Goal: Task Accomplishment & Management: Manage account settings

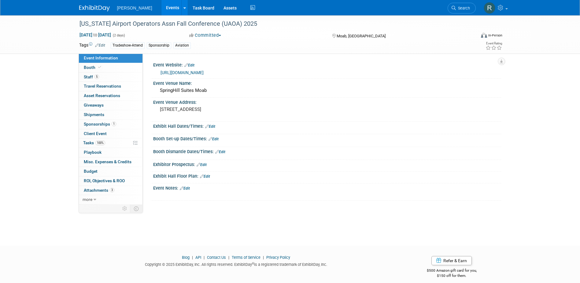
drag, startPoint x: 464, startPoint y: 9, endPoint x: 460, endPoint y: 9, distance: 3.7
click at [464, 9] on span "Search" at bounding box center [463, 8] width 14 height 5
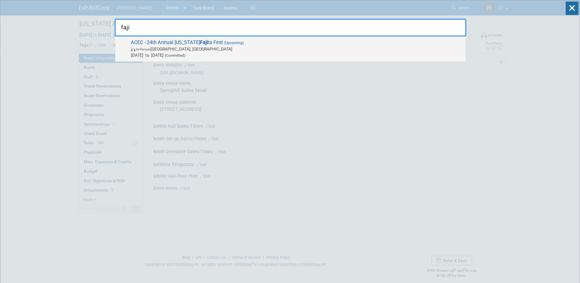
type input "faji"
click at [209, 50] on span "In-Person Bryan, TX" at bounding box center [297, 49] width 332 height 6
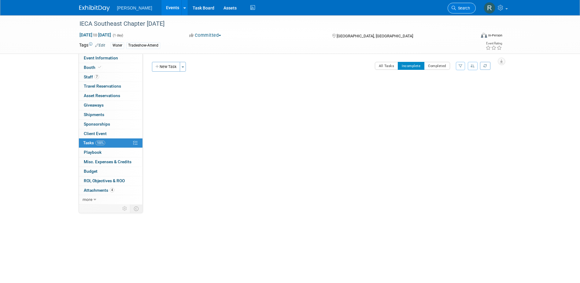
click at [455, 9] on icon at bounding box center [454, 8] width 4 height 4
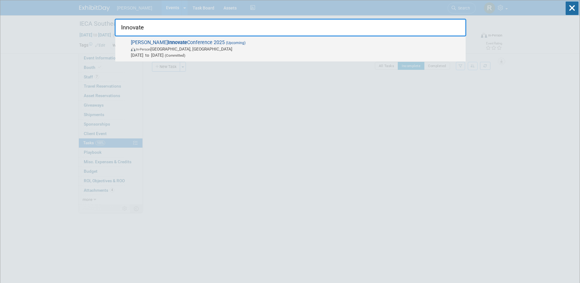
type input "Innovate"
click at [168, 39] on strong "Innovate" at bounding box center [177, 42] width 19 height 6
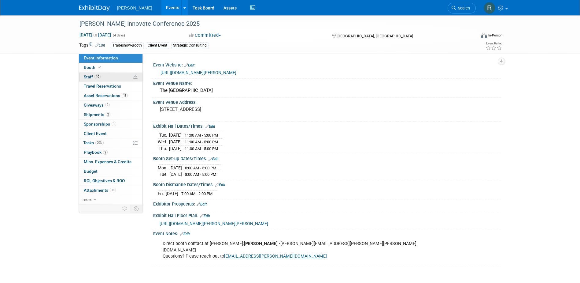
click at [88, 75] on span "Staff 10" at bounding box center [92, 76] width 17 height 5
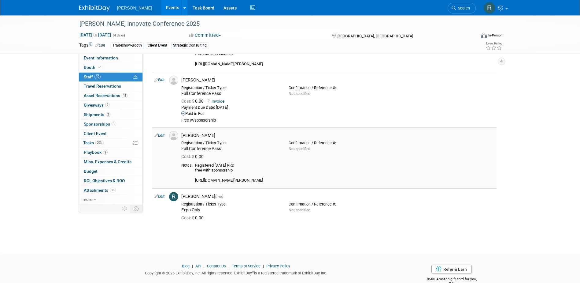
scroll to position [450, 0]
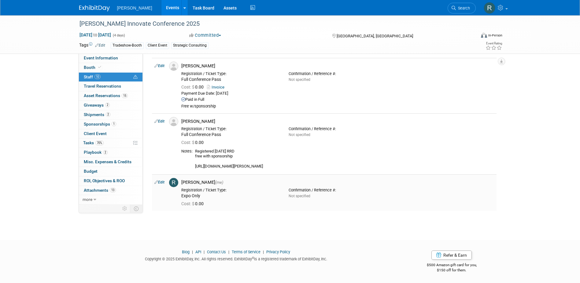
click at [162, 181] on link "Edit" at bounding box center [160, 182] width 10 height 4
select select "844a177d-a181-44ff-a72a-5731d68e4351"
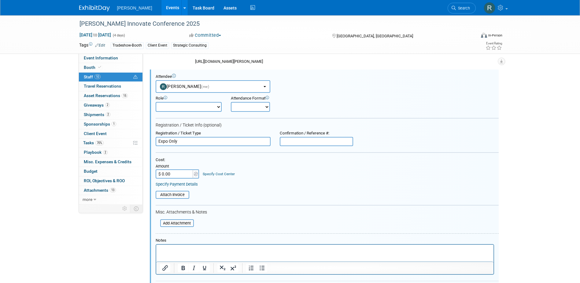
scroll to position [0, 0]
click at [188, 185] on link "Specify Payment Details" at bounding box center [177, 184] width 42 height 5
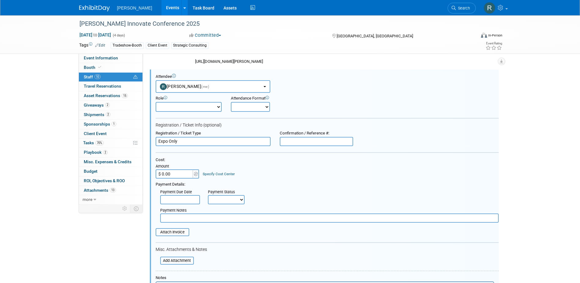
click at [179, 202] on input "text" at bounding box center [180, 199] width 40 height 9
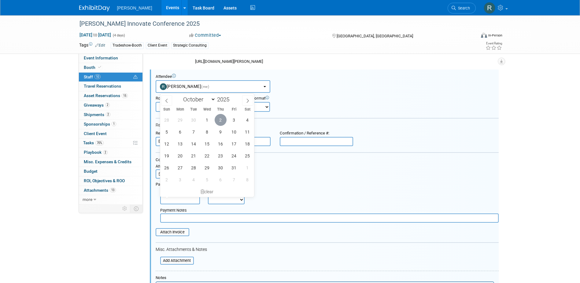
click at [218, 119] on span "2" at bounding box center [221, 120] width 12 height 12
type input "Oct 2, 2025"
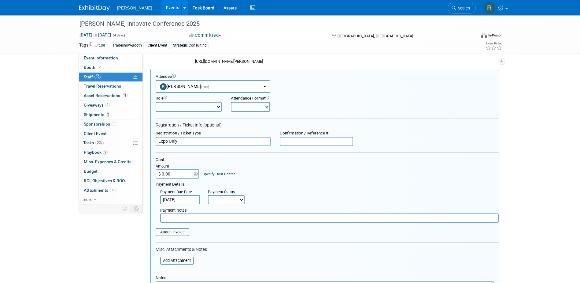
drag, startPoint x: 214, startPoint y: 201, endPoint x: 214, endPoint y: 206, distance: 4.9
click at [214, 201] on select "Not Paid Yet Partially Paid Paid in Full" at bounding box center [226, 199] width 37 height 9
select select "1"
click at [208, 195] on select "Not Paid Yet Partially Paid Paid in Full" at bounding box center [226, 199] width 37 height 9
click at [207, 215] on input "text" at bounding box center [329, 217] width 339 height 9
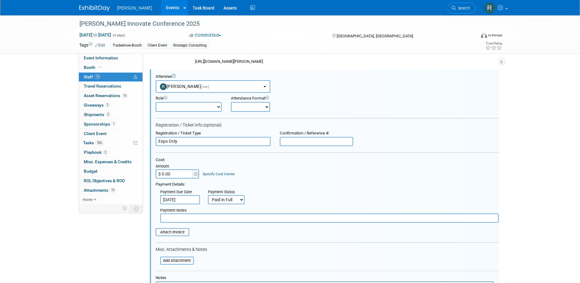
click at [183, 173] on input "$ 0.00" at bounding box center [175, 173] width 38 height 9
type input "$ 1,600.00"
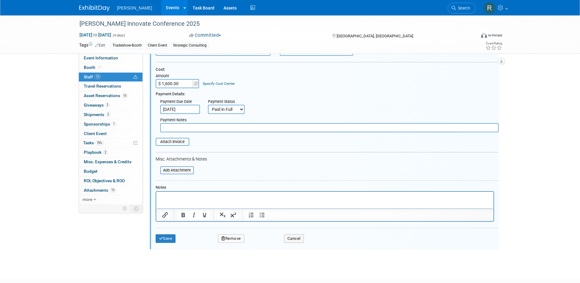
scroll to position [647, 0]
click at [177, 142] on input "file" at bounding box center [152, 140] width 73 height 7
click at [163, 240] on button "Save" at bounding box center [166, 240] width 20 height 9
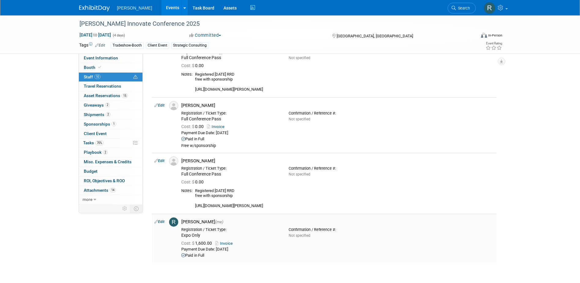
scroll to position [428, 0]
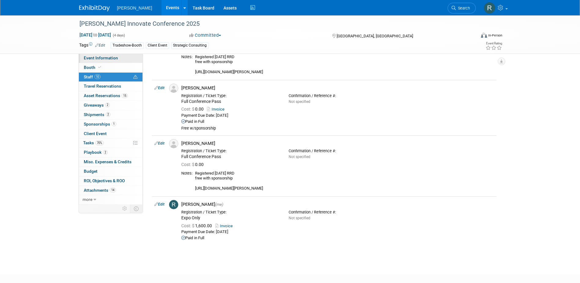
click at [106, 56] on span "Event Information" at bounding box center [101, 57] width 34 height 5
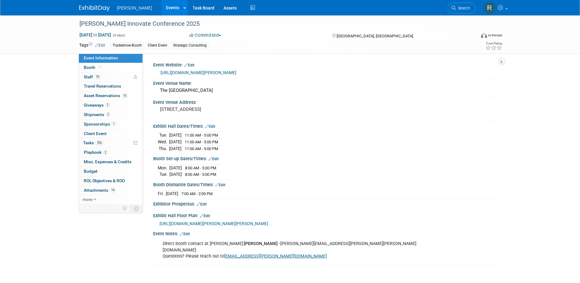
click at [214, 125] on link "Edit" at bounding box center [210, 126] width 10 height 4
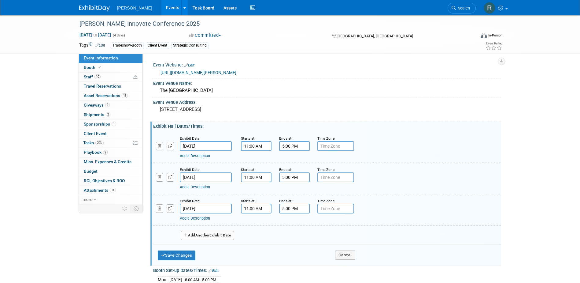
click at [305, 180] on input "5:00 PM" at bounding box center [294, 177] width 31 height 10
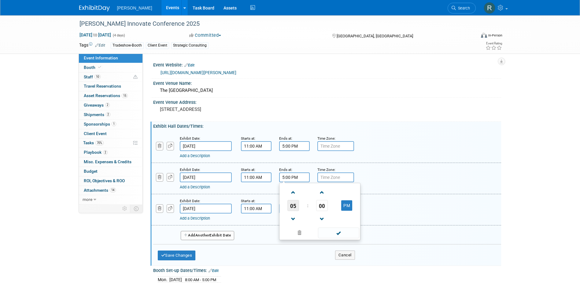
click at [294, 203] on span "05" at bounding box center [294, 205] width 12 height 11
click at [292, 222] on td "08" at bounding box center [291, 225] width 20 height 17
type input "8:00 PM"
click at [339, 233] on span at bounding box center [338, 232] width 41 height 11
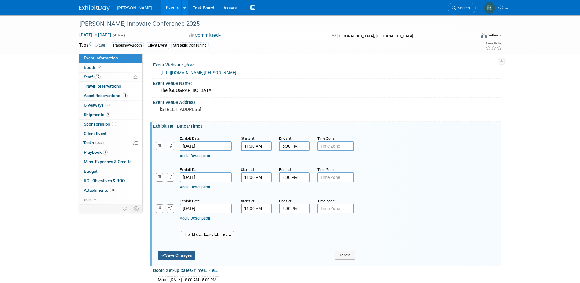
click at [178, 253] on button "Save Changes" at bounding box center [177, 255] width 38 height 10
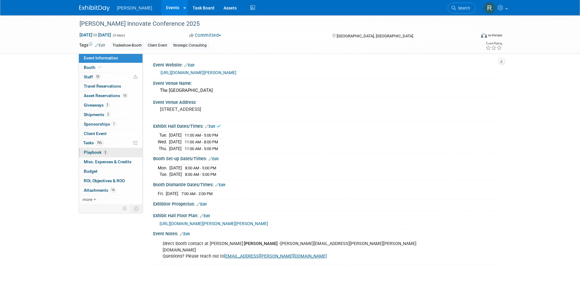
click at [96, 154] on span "Playbook 2" at bounding box center [96, 152] width 24 height 5
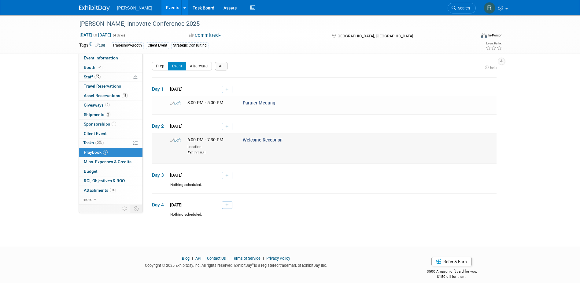
click at [179, 141] on link "Edit" at bounding box center [175, 140] width 10 height 5
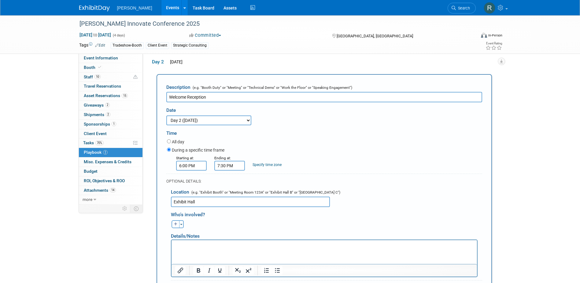
click at [235, 165] on input "7:30 PM" at bounding box center [230, 166] width 31 height 10
click at [228, 194] on span "07" at bounding box center [229, 193] width 12 height 11
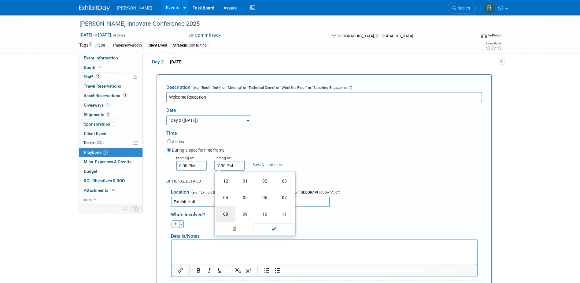
click at [228, 211] on td "08" at bounding box center [226, 214] width 20 height 17
click at [256, 196] on span "30" at bounding box center [258, 193] width 12 height 11
click at [229, 182] on td "00" at bounding box center [226, 181] width 20 height 17
type input "8:00 PM"
click at [271, 221] on span at bounding box center [273, 221] width 41 height 11
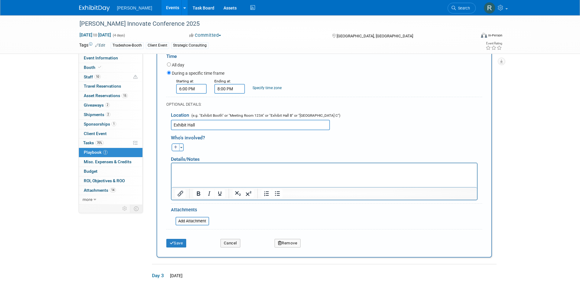
scroll to position [155, 0]
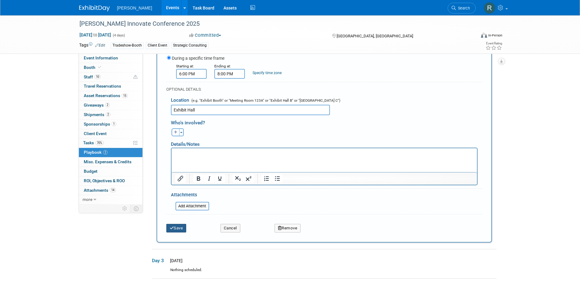
click at [179, 229] on button "Save" at bounding box center [176, 228] width 20 height 9
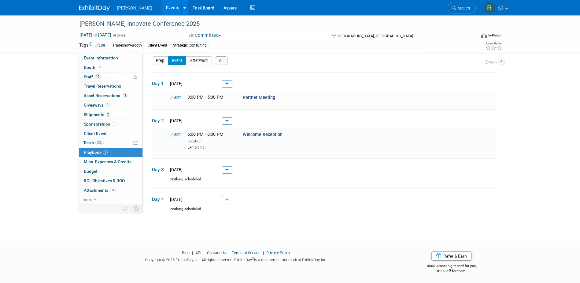
scroll to position [6, 0]
click at [96, 59] on span "Event Information" at bounding box center [101, 57] width 34 height 5
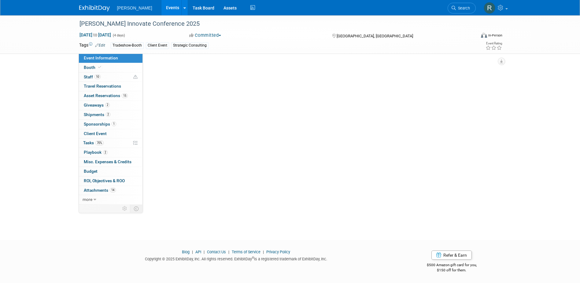
scroll to position [0, 0]
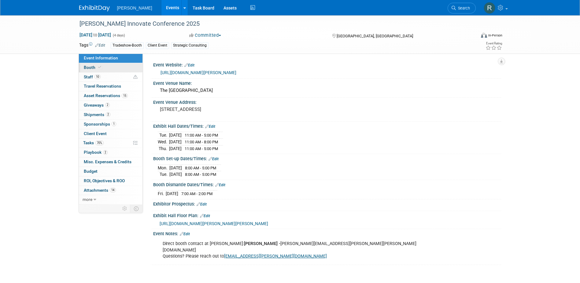
click at [95, 70] on link "Booth" at bounding box center [111, 67] width 64 height 9
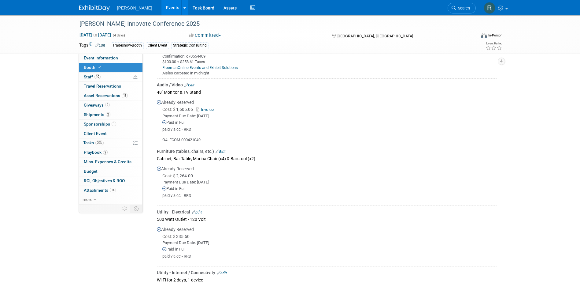
scroll to position [245, 0]
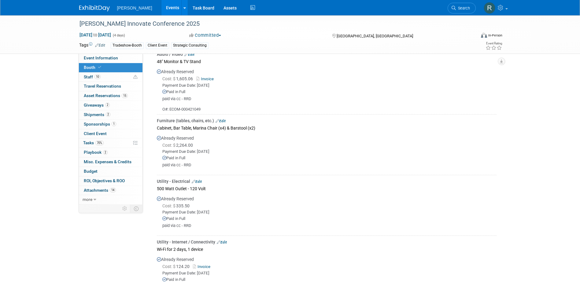
click at [222, 120] on link "Edit" at bounding box center [221, 121] width 10 height 4
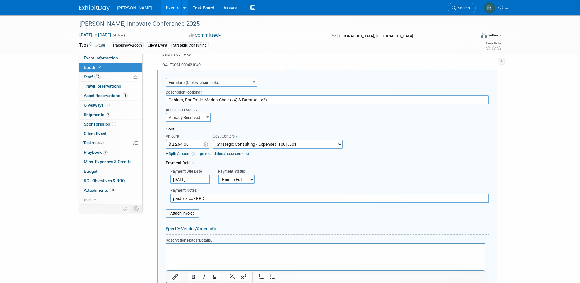
scroll to position [0, 0]
click at [177, 98] on input "Cabinet, Bar Table, Marina Chair (x4) & Barstool (x2)" at bounding box center [327, 99] width 323 height 9
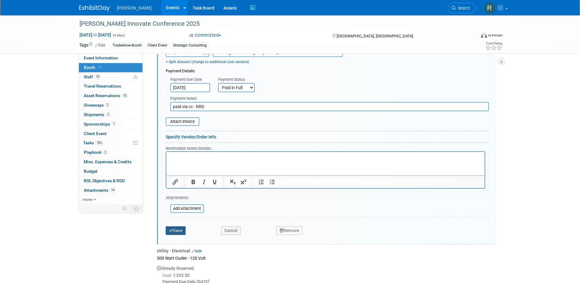
type input "Bar Table, Marina Chair (x4) & Barstool (x2)"
click at [179, 232] on button "Save" at bounding box center [176, 230] width 20 height 9
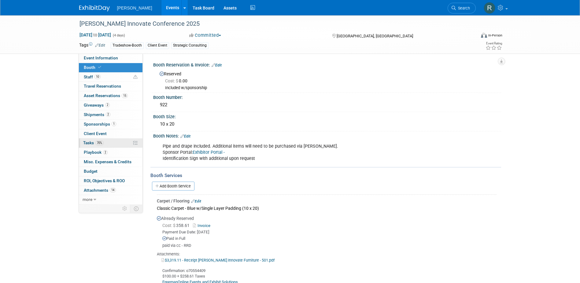
click at [91, 143] on span "Tasks 70%" at bounding box center [93, 142] width 21 height 5
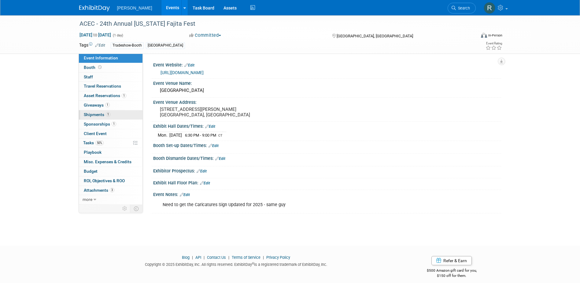
click at [106, 114] on span "1" at bounding box center [108, 114] width 5 height 5
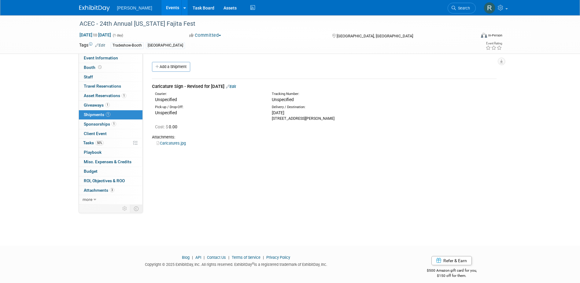
click at [236, 88] on link "Edit" at bounding box center [231, 86] width 10 height 5
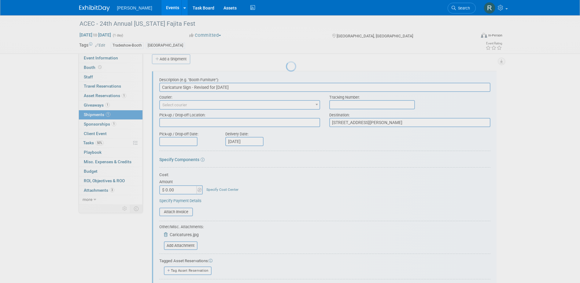
scroll to position [9, 0]
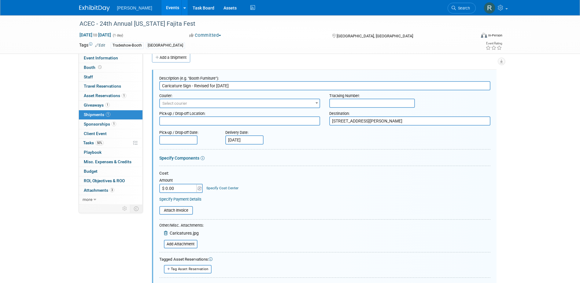
click at [352, 101] on input "text" at bounding box center [373, 103] width 86 height 9
paste input "1Z4916090175834813"
type input "1Z4916090175834813"
click at [191, 103] on span "Select courier" at bounding box center [240, 103] width 160 height 9
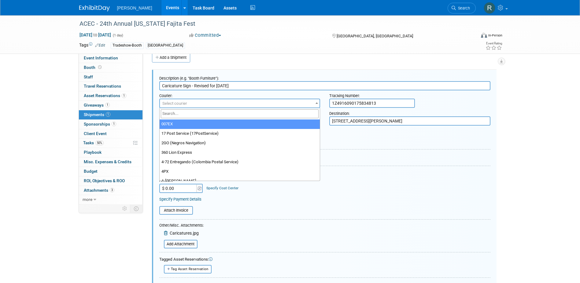
click at [188, 115] on input "search" at bounding box center [240, 113] width 158 height 9
type input "UPS"
select select "508"
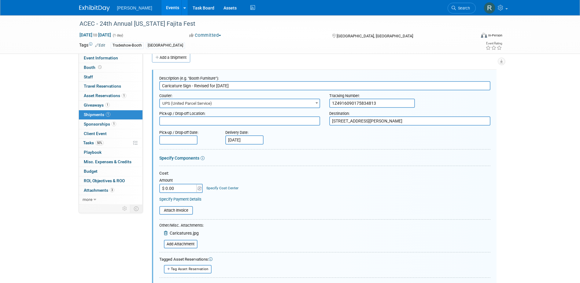
click at [186, 138] on input "text" at bounding box center [178, 139] width 38 height 9
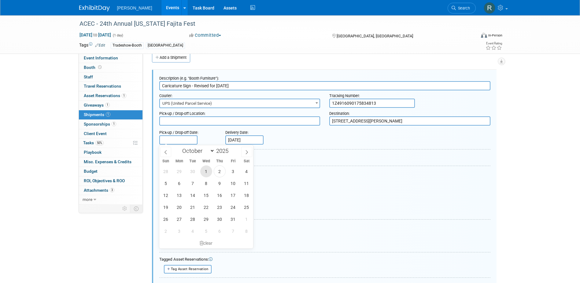
click at [207, 171] on span "1" at bounding box center [206, 171] width 12 height 12
type input "Oct 1, 2025"
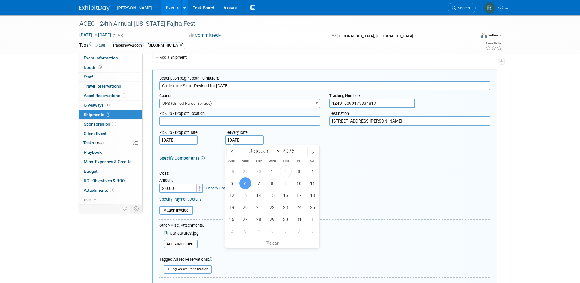
click at [252, 140] on input "Oct 6, 2025" at bounding box center [245, 139] width 38 height 9
click at [289, 173] on span "2" at bounding box center [286, 171] width 12 height 12
type input "[DATE]"
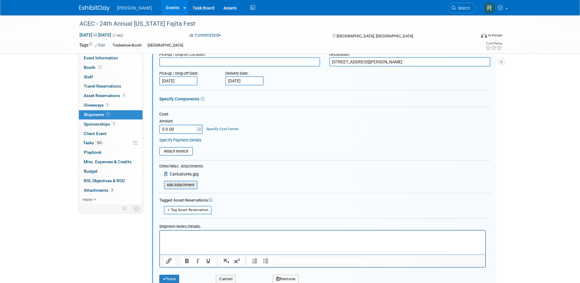
scroll to position [101, 0]
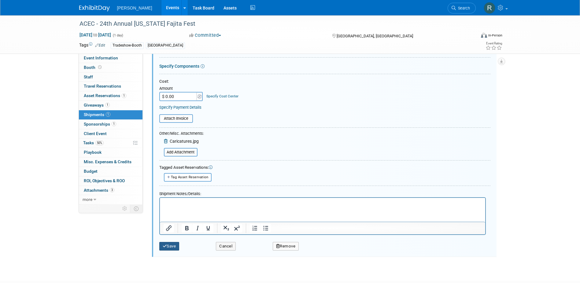
click at [173, 244] on button "Save" at bounding box center [169, 246] width 20 height 9
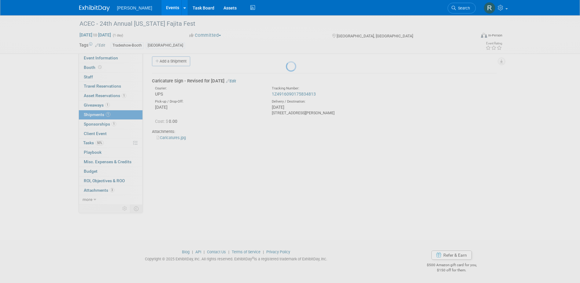
scroll to position [6, 0]
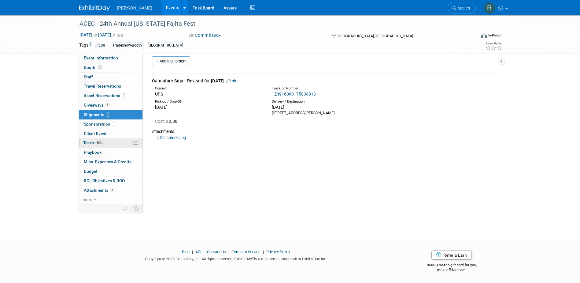
click at [89, 142] on span "Tasks 50%" at bounding box center [93, 142] width 21 height 5
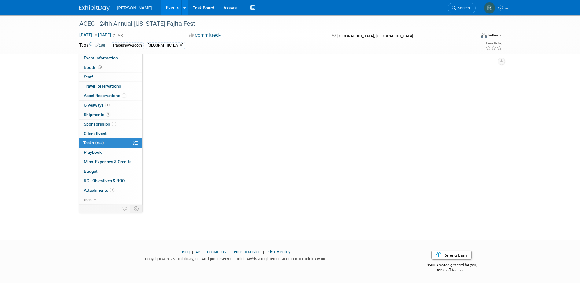
scroll to position [0, 0]
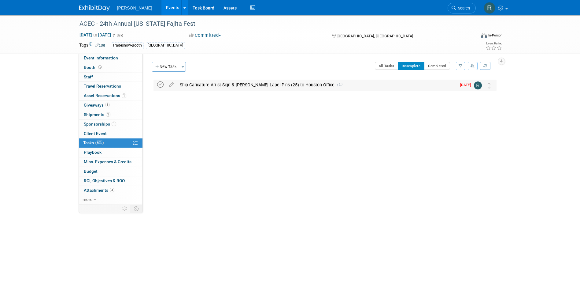
click at [159, 84] on icon at bounding box center [160, 84] width 6 height 6
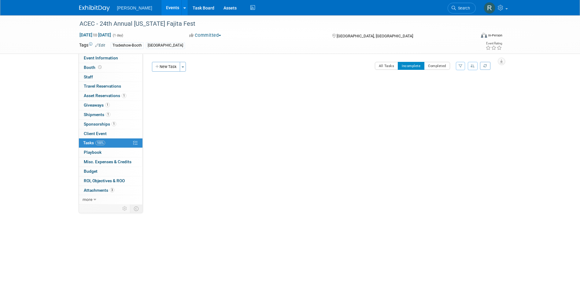
click at [456, 6] on link "Search" at bounding box center [462, 8] width 28 height 11
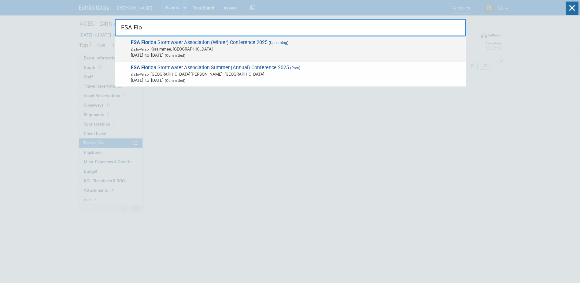
type input "FSA Flo"
click at [182, 48] on span "In-Person Kissimmee, FL" at bounding box center [297, 49] width 332 height 6
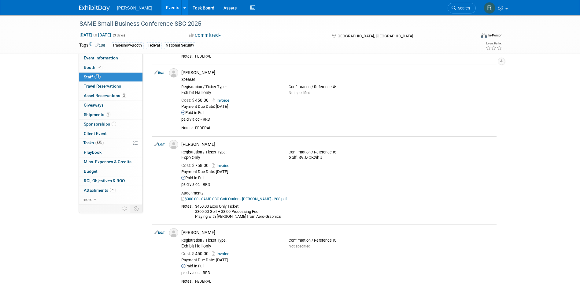
scroll to position [184, 0]
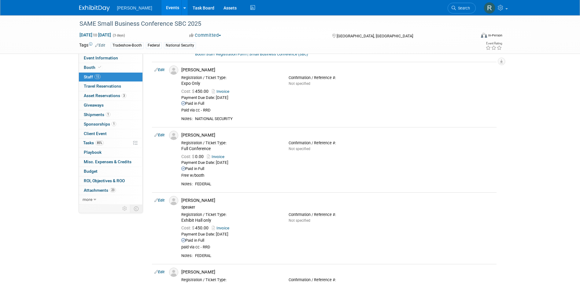
click at [461, 7] on span "Search" at bounding box center [463, 8] width 14 height 5
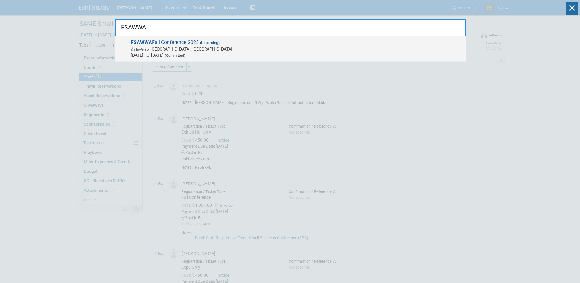
type input "FSAWWA"
click at [197, 42] on span "FSAWWA Fall Conference 2025 (Upcoming) In-Person Orlando, FL Nov 30, 2025 to De…" at bounding box center [296, 48] width 334 height 19
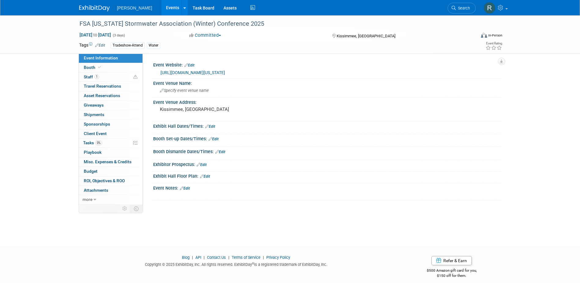
click at [198, 72] on link "[URL][DOMAIN_NAME][US_STATE]" at bounding box center [193, 72] width 65 height 5
click at [237, 89] on div "Specify event venue name" at bounding box center [327, 90] width 339 height 9
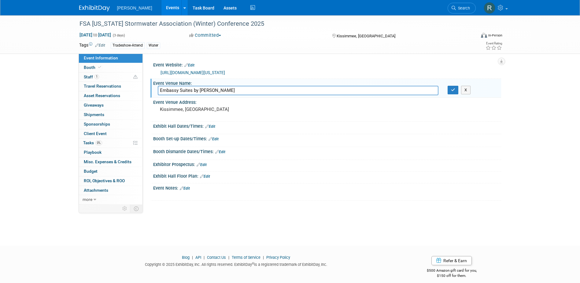
type input "Embassy Suites by Hilton"
click at [448, 86] on button "button" at bounding box center [453, 90] width 11 height 9
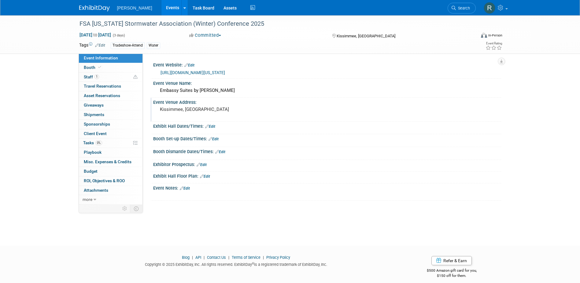
click at [169, 111] on pre "Kissimmee, [GEOGRAPHIC_DATA]" at bounding box center [226, 109] width 132 height 6
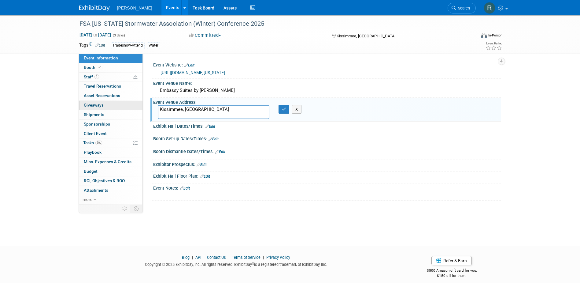
drag, startPoint x: 198, startPoint y: 109, endPoint x: 132, endPoint y: 109, distance: 66.1
click at [132, 109] on div "Event Information Event Info Booth Booth 1 Staff 1 Staff 0 Travel Reservations …" at bounding box center [290, 109] width 431 height 189
click at [210, 108] on textarea "4955 Kyngs Heath Road, Kissimmee, FL 34746" at bounding box center [214, 112] width 112 height 14
type textarea "4955 Kyngs Heath Road Kissimmee, FL 34746"
click at [282, 110] on icon "button" at bounding box center [284, 109] width 4 height 4
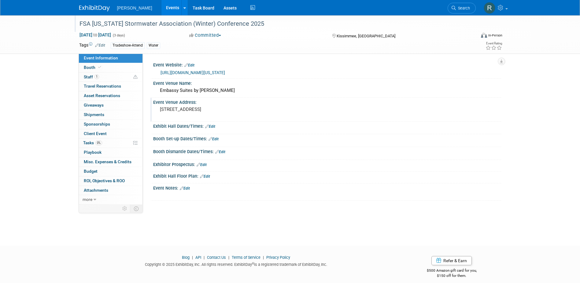
click at [259, 24] on div "FSA [US_STATE] Stormwater Association (Winter) Conference 2025" at bounding box center [272, 23] width 390 height 11
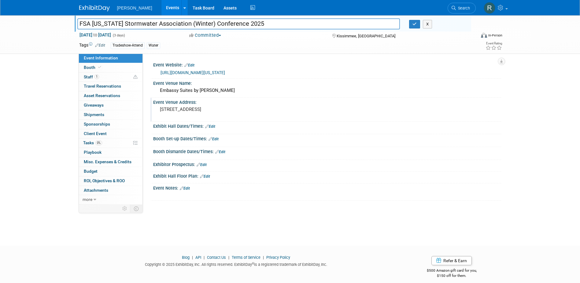
click at [259, 24] on input "FSA [US_STATE] Stormwater Association (Winter) Conference 2025" at bounding box center [238, 23] width 323 height 11
click at [116, 76] on link "1 Staff 1" at bounding box center [111, 77] width 64 height 9
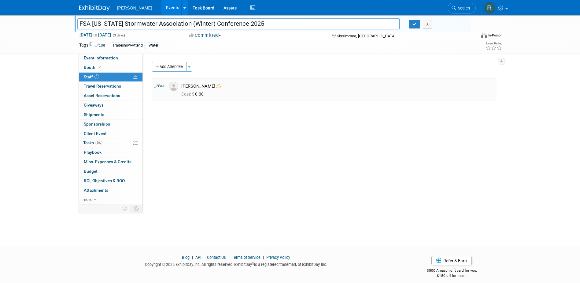
click at [217, 87] on icon at bounding box center [219, 86] width 5 height 5
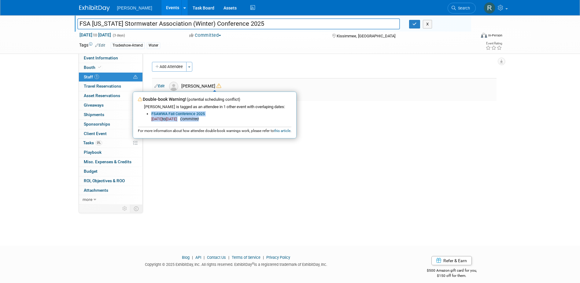
drag, startPoint x: 228, startPoint y: 119, endPoint x: 150, endPoint y: 113, distance: 78.0
click at [150, 113] on ul "FSAWWA Fall Conference 2025 Nov 30, 2025 to Dec 3, 2025 Committed" at bounding box center [217, 117] width 147 height 13
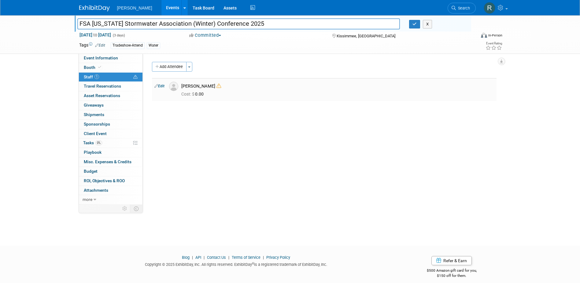
click at [217, 86] on icon at bounding box center [219, 86] width 5 height 5
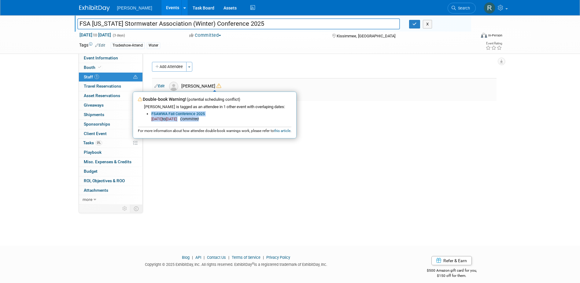
drag, startPoint x: 228, startPoint y: 121, endPoint x: 152, endPoint y: 112, distance: 75.8
click at [152, 112] on li "FSAWWA Fall Conference 2025 Nov 30, 2025 to Dec 3, 2025 Committed" at bounding box center [221, 117] width 140 height 13
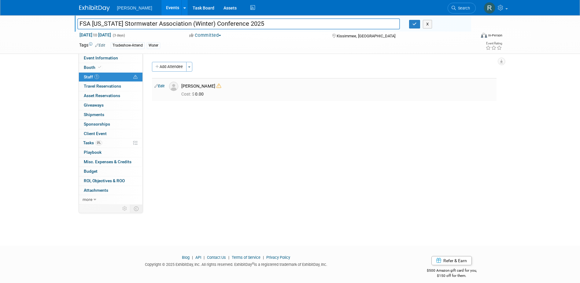
drag, startPoint x: 152, startPoint y: 112, endPoint x: 217, endPoint y: 86, distance: 70.0
click at [217, 86] on icon at bounding box center [219, 86] width 5 height 5
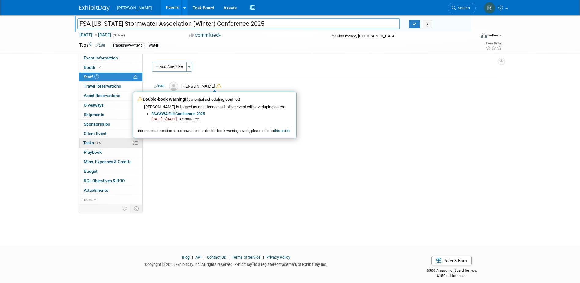
click at [91, 141] on span "Tasks 0%" at bounding box center [92, 142] width 19 height 5
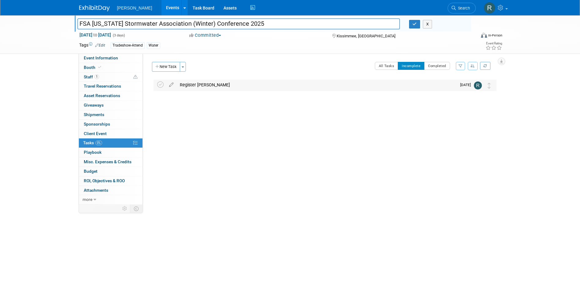
click at [186, 85] on div "Register Mark Tomczyk" at bounding box center [317, 85] width 280 height 10
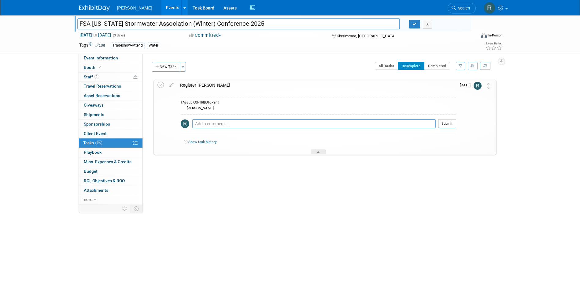
click at [200, 124] on textarea at bounding box center [314, 123] width 244 height 9
type textarea "Hey Lindsey - It's showing Mark has a conflict with the FSAWWA Fall Conference"
click at [101, 75] on link "1 Staff 1" at bounding box center [111, 77] width 64 height 9
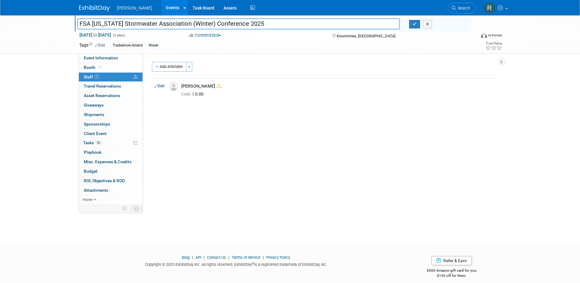
click at [163, 84] on link "Edit" at bounding box center [160, 86] width 10 height 4
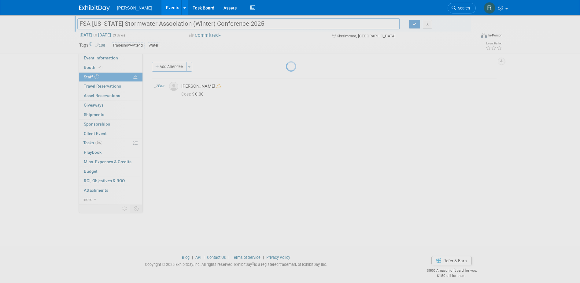
select select "50c4df36-e9cd-48dd-b62f-39bfd16ee857"
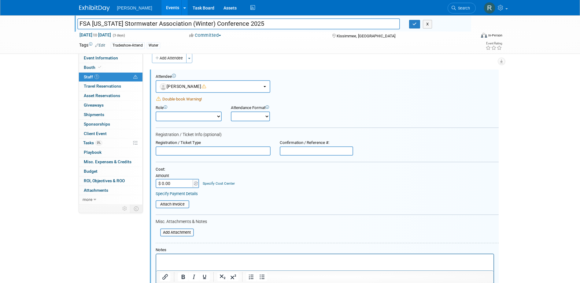
click at [186, 151] on input "text" at bounding box center [213, 150] width 115 height 9
type input "Thursday & Friday Conference"
type input "$ 345.00"
click at [217, 181] on link "Specify Cost Center" at bounding box center [219, 183] width 32 height 4
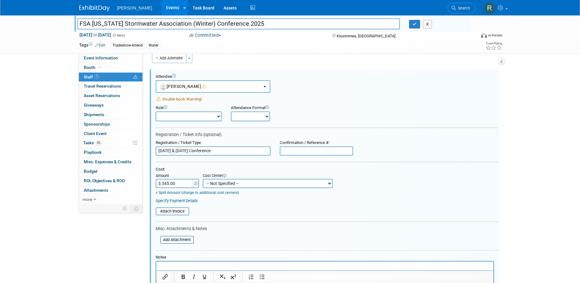
click at [217, 181] on select "-- Not Specified -- Advisory Services - Expenses_1001.502 Aerial Acquisition - …" at bounding box center [268, 183] width 130 height 9
select select "18966237"
click at [203, 179] on select "-- Not Specified -- Advisory Services - Expenses_1001.502 Aerial Acquisition - …" at bounding box center [268, 183] width 130 height 9
click at [199, 200] on div "Specify Payment Details" at bounding box center [327, 201] width 343 height 6
click at [195, 202] on link "Specify Payment Details" at bounding box center [177, 200] width 42 height 5
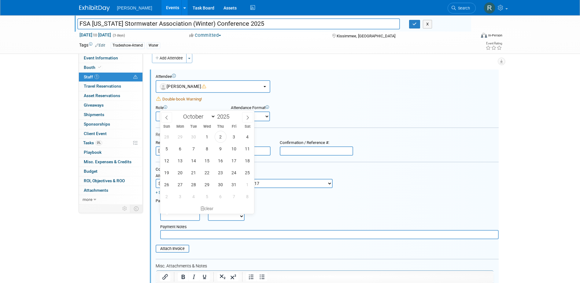
click at [182, 215] on input "text" at bounding box center [180, 215] width 40 height 9
click at [290, 227] on div "Payment Notes" at bounding box center [329, 227] width 339 height 6
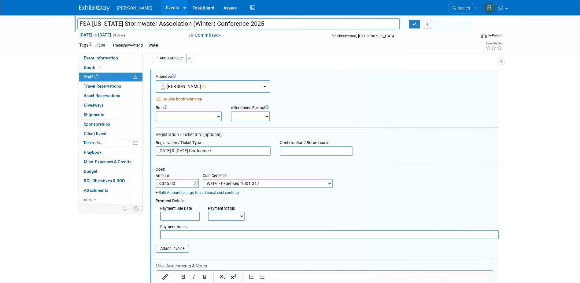
drag, startPoint x: 244, startPoint y: 221, endPoint x: 240, endPoint y: 222, distance: 4.3
click at [243, 221] on select "Not Paid Yet Partially Paid Paid in Full" at bounding box center [226, 215] width 37 height 9
select select "3"
click at [208, 212] on select "Not Paid Yet Partially Paid Paid in Full" at bounding box center [226, 215] width 37 height 9
click at [217, 236] on input "text" at bounding box center [329, 234] width 339 height 9
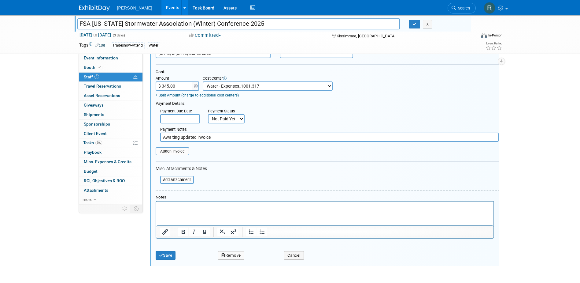
scroll to position [131, 0]
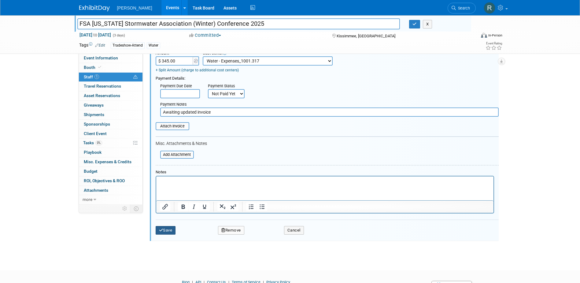
type input "Awaiting updated invoice"
click at [167, 231] on button "Save" at bounding box center [166, 230] width 20 height 9
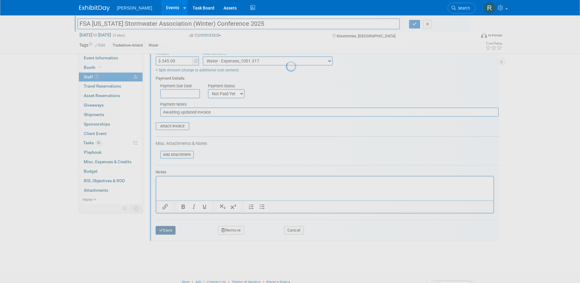
scroll to position [6, 0]
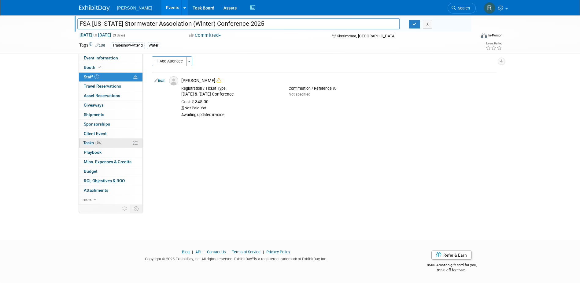
click at [94, 142] on span "Tasks 0%" at bounding box center [92, 142] width 19 height 5
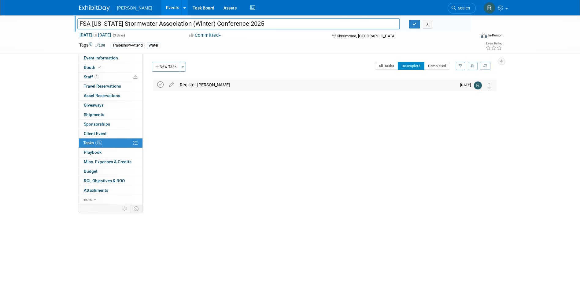
click at [161, 85] on icon at bounding box center [160, 84] width 6 height 6
click at [415, 26] on icon "button" at bounding box center [415, 24] width 4 height 4
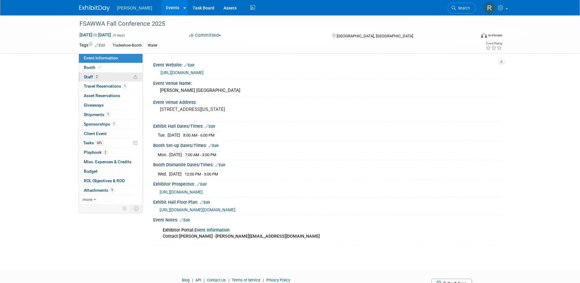
click at [109, 79] on link "2 Staff 2" at bounding box center [111, 77] width 64 height 9
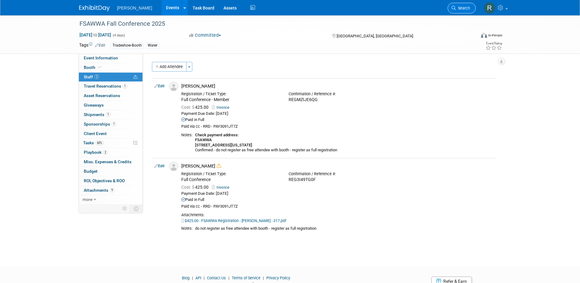
click at [465, 9] on span "Search" at bounding box center [463, 8] width 14 height 5
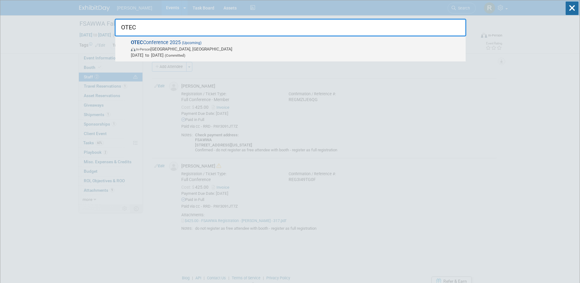
type input "OTEC"
click at [171, 43] on span "OTEC Conference 2025 (Upcoming) In-Person [GEOGRAPHIC_DATA], [GEOGRAPHIC_DATA] …" at bounding box center [296, 48] width 334 height 19
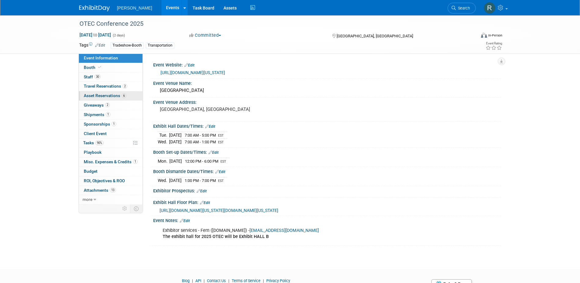
click at [96, 96] on span "Asset Reservations 6" at bounding box center [105, 95] width 43 height 5
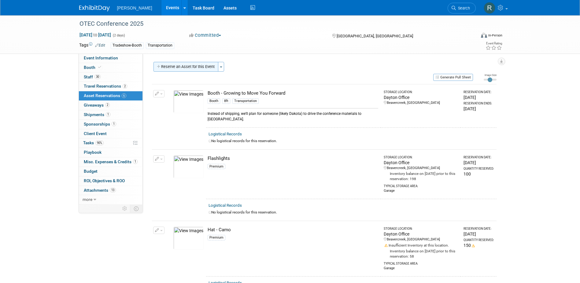
click at [204, 67] on button "Reserve an Asset for this Event" at bounding box center [186, 67] width 65 height 10
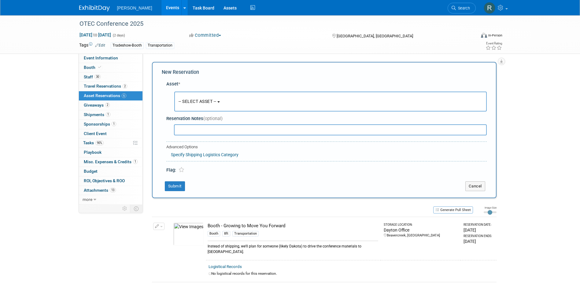
scroll to position [6, 0]
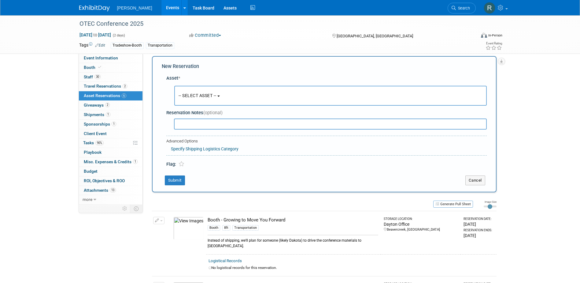
click at [201, 97] on span "-- SELECT ASSET --" at bounding box center [198, 95] width 38 height 5
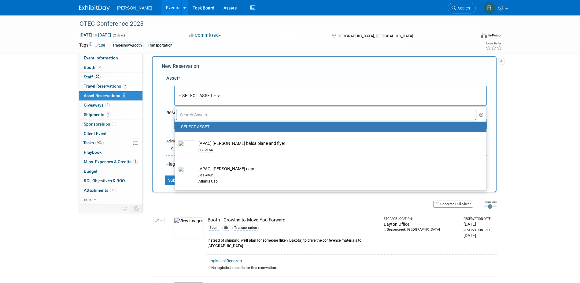
click at [201, 115] on input "text" at bounding box center [326, 115] width 300 height 10
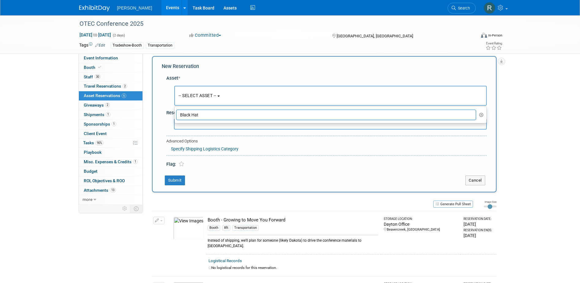
drag, startPoint x: 201, startPoint y: 115, endPoint x: 176, endPoint y: 114, distance: 24.8
click at [176, 114] on input "Black Hat" at bounding box center [326, 115] width 300 height 10
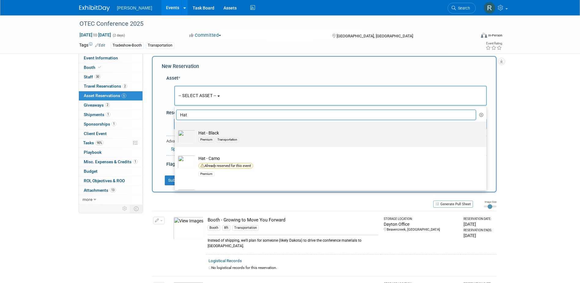
type input "Hat"
click at [205, 133] on td "Hat - Black Premium Transportation" at bounding box center [335, 136] width 279 height 13
click at [176, 129] on input "Hat - Black Premium Transportation" at bounding box center [174, 127] width 4 height 4
select select "10723130"
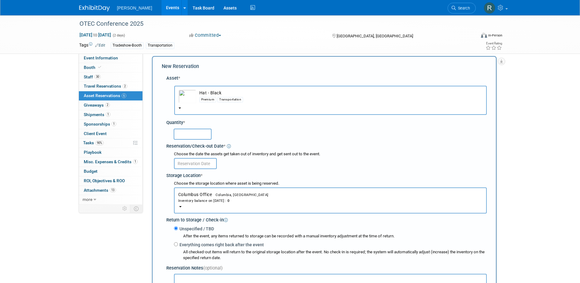
drag, startPoint x: 211, startPoint y: 197, endPoint x: 206, endPoint y: 208, distance: 12.2
click at [211, 198] on button "Columbus Office Columbia, [GEOGRAPHIC_DATA] Inventory balance on [DATE] : 0" at bounding box center [330, 200] width 313 height 26
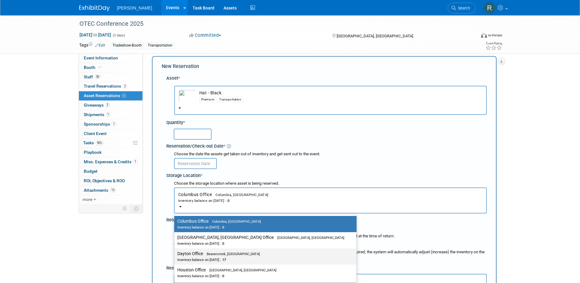
click at [196, 256] on label "Dayton Office Beavercreek, [GEOGRAPHIC_DATA] Inventory balance on [DATE] : 17" at bounding box center [263, 256] width 173 height 14
click at [175, 256] on input "Dayton Office Beavercreek, [GEOGRAPHIC_DATA] Inventory balance on [DATE] : 17" at bounding box center [173, 254] width 4 height 4
select select "11223930"
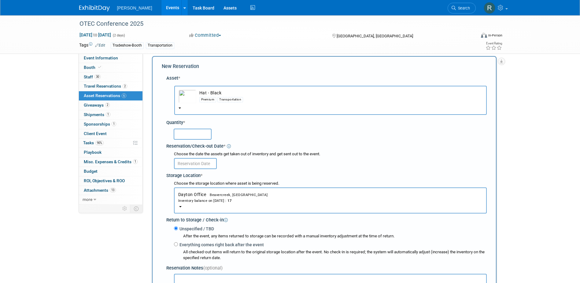
click at [192, 135] on input "text" at bounding box center [193, 134] width 38 height 11
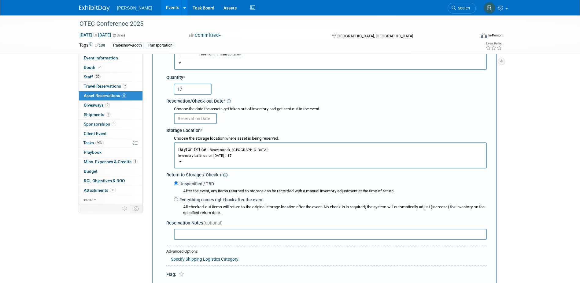
scroll to position [67, 0]
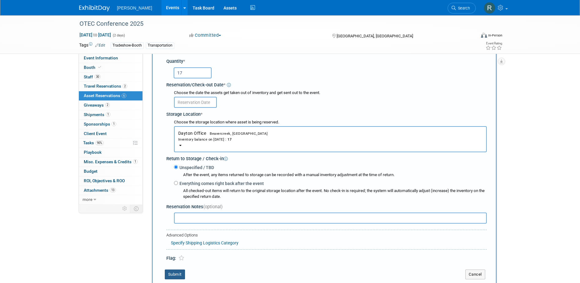
type input "17"
click at [178, 272] on button "Submit" at bounding box center [175, 274] width 20 height 10
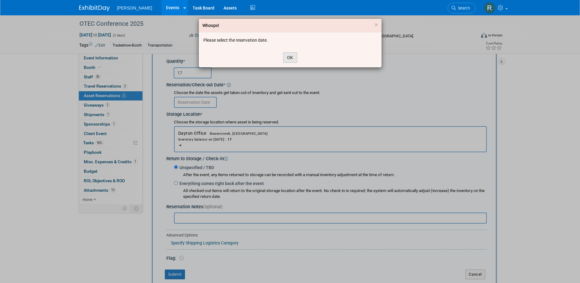
click at [289, 57] on button "OK" at bounding box center [290, 57] width 14 height 10
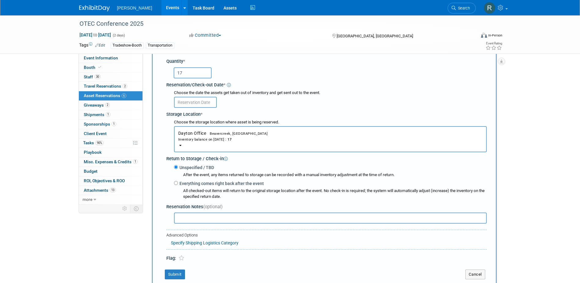
click at [199, 103] on input "text" at bounding box center [195, 102] width 43 height 11
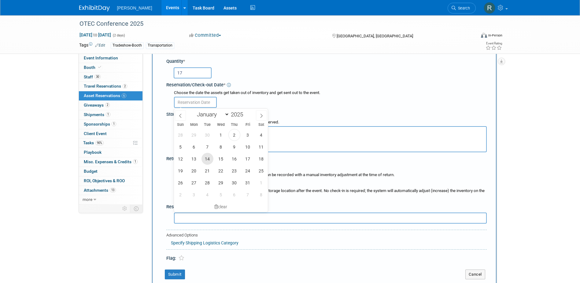
click at [205, 161] on span "14" at bounding box center [208, 159] width 12 height 12
type input "[DATE]"
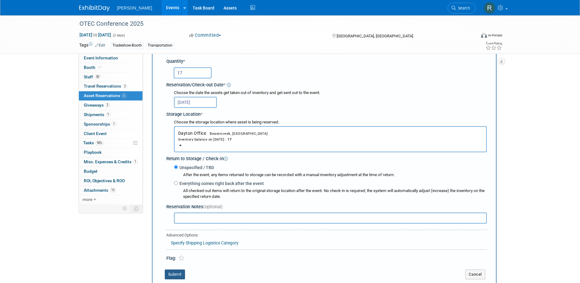
click at [174, 274] on button "Submit" at bounding box center [175, 274] width 20 height 10
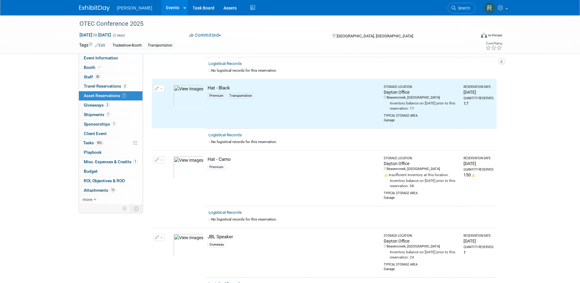
scroll to position [144, 0]
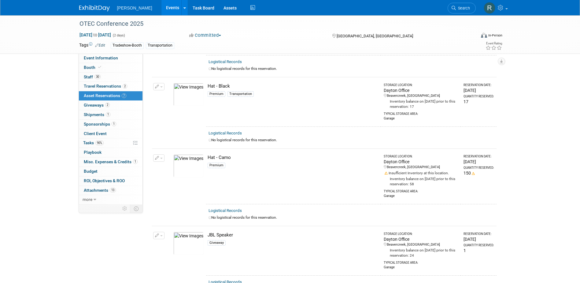
click at [162, 158] on button "button" at bounding box center [158, 157] width 11 height 7
click at [176, 168] on button "Change Reservation" at bounding box center [183, 168] width 52 height 8
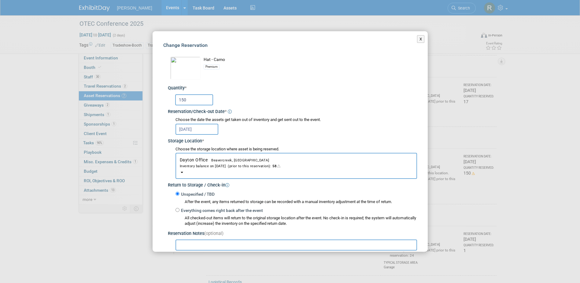
click at [196, 102] on input "150" at bounding box center [194, 99] width 38 height 11
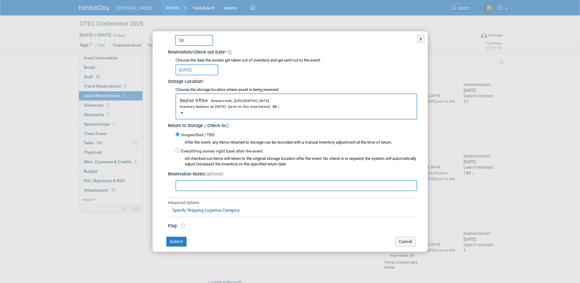
scroll to position [61, 0]
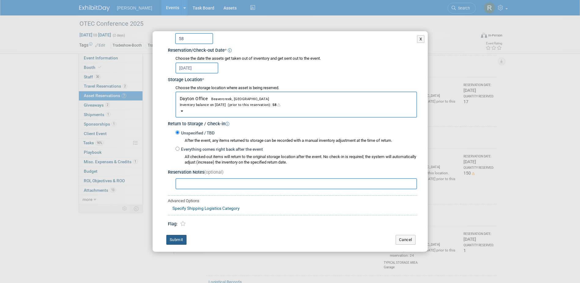
type input "58"
click at [176, 237] on button "Submit" at bounding box center [176, 240] width 20 height 10
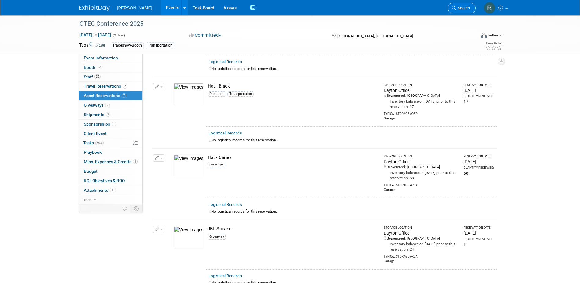
click at [455, 8] on icon at bounding box center [454, 8] width 4 height 4
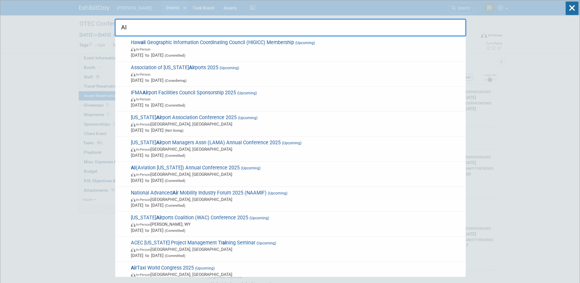
type input "A"
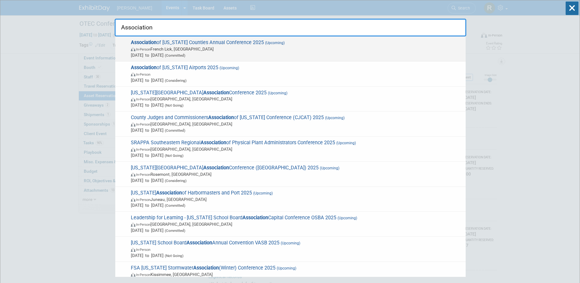
type input "Association"
click at [197, 49] on span "In-Person French Lick, [GEOGRAPHIC_DATA]" at bounding box center [297, 49] width 332 height 6
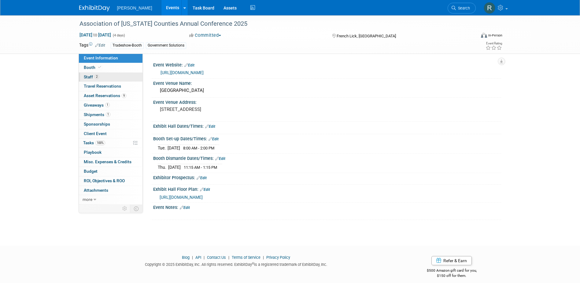
click at [91, 74] on link "2 Staff 2" at bounding box center [111, 77] width 64 height 9
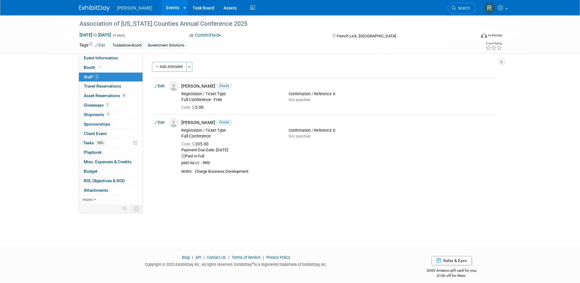
drag, startPoint x: 161, startPoint y: 122, endPoint x: 161, endPoint y: 125, distance: 3.7
click at [161, 122] on link "Edit" at bounding box center [160, 122] width 10 height 4
select select "0645a9d8-feeb-41f7-8327-bfd0e6688f3a"
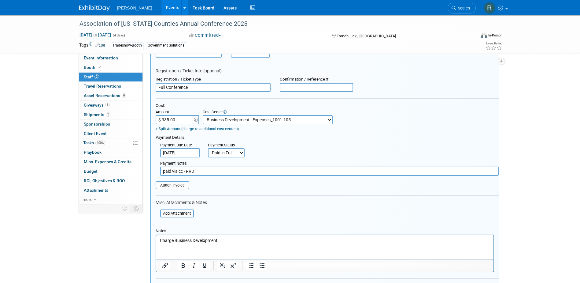
scroll to position [106, 0]
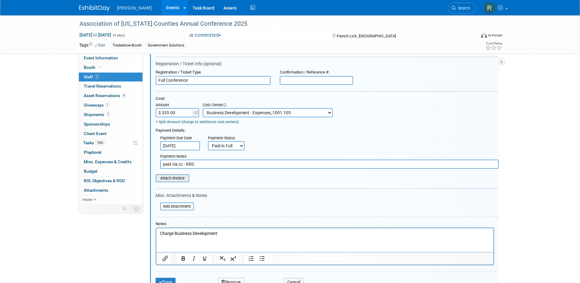
click at [178, 177] on input "file" at bounding box center [152, 178] width 73 height 7
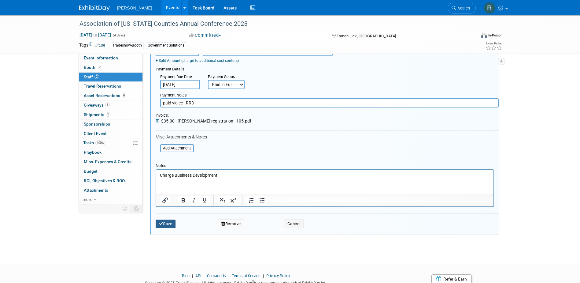
click at [168, 225] on button "Save" at bounding box center [166, 223] width 20 height 9
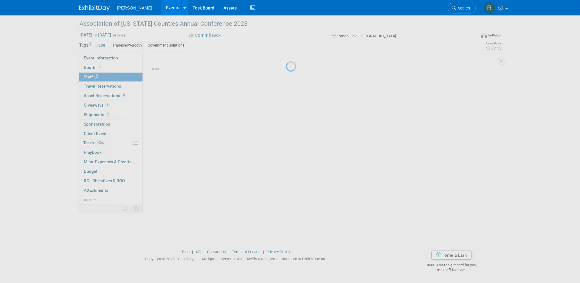
scroll to position [6, 0]
